Goal: Task Accomplishment & Management: Manage account settings

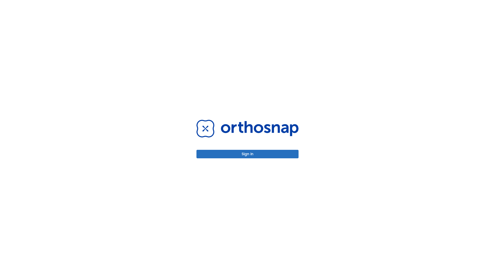
click at [247, 154] on button "Sign in" at bounding box center [247, 154] width 102 height 9
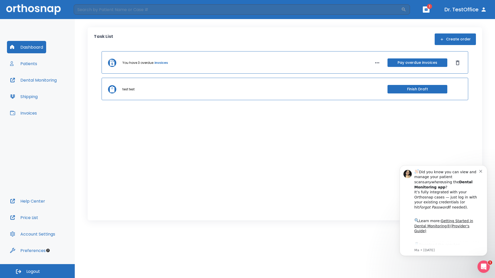
click at [37, 271] on span "Logout" at bounding box center [33, 272] width 14 height 6
